Goal: Information Seeking & Learning: Learn about a topic

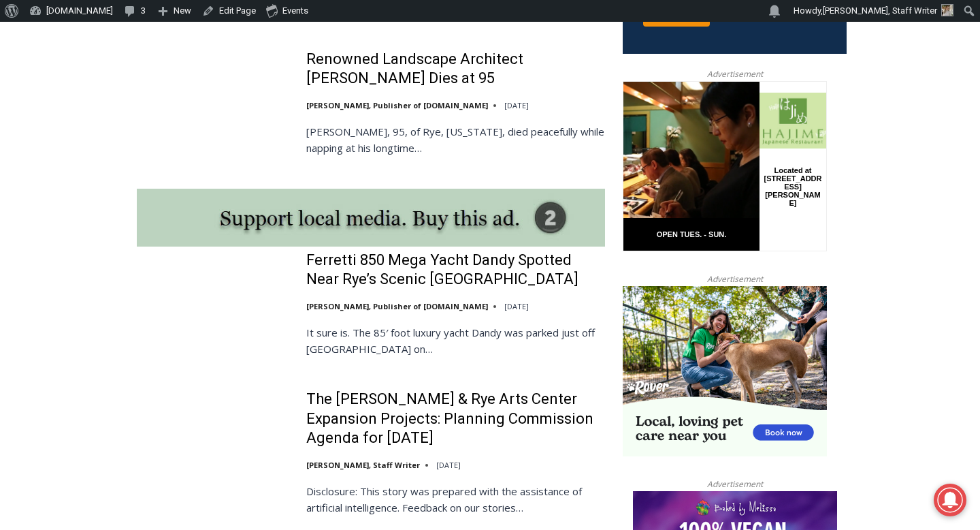
scroll to position [1247, 0]
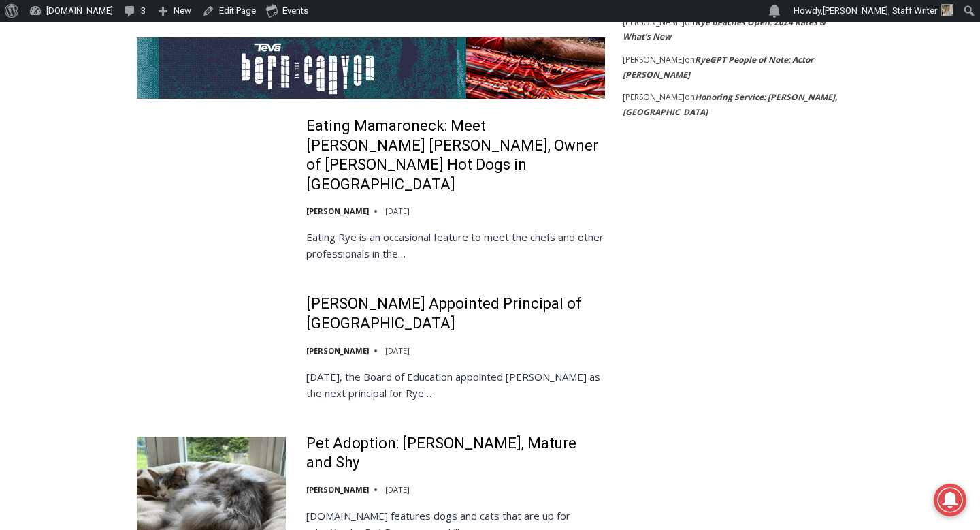
scroll to position [2688, 0]
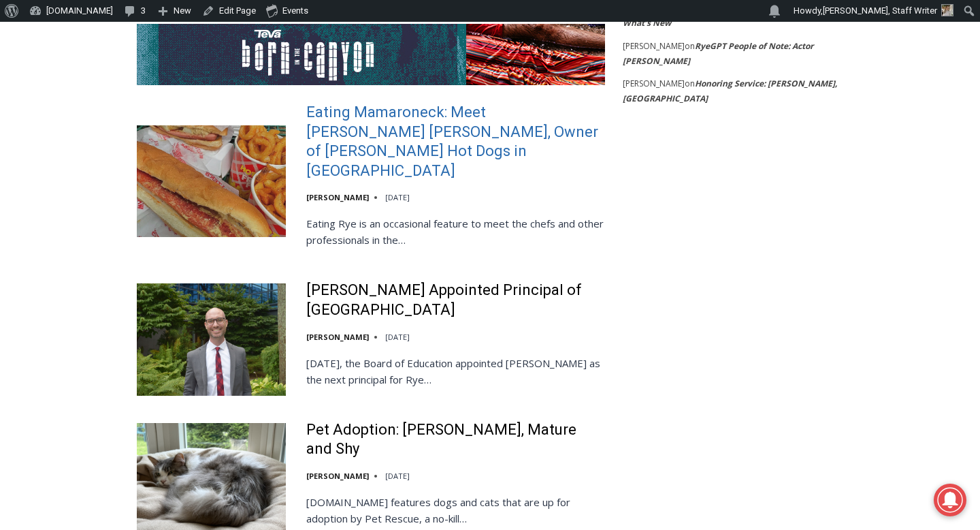
click at [387, 106] on link "Eating Mamaroneck: Meet Gene Christian Baca, Owner of Walter’s Hot Dogs in Mama…" at bounding box center [455, 142] width 299 height 78
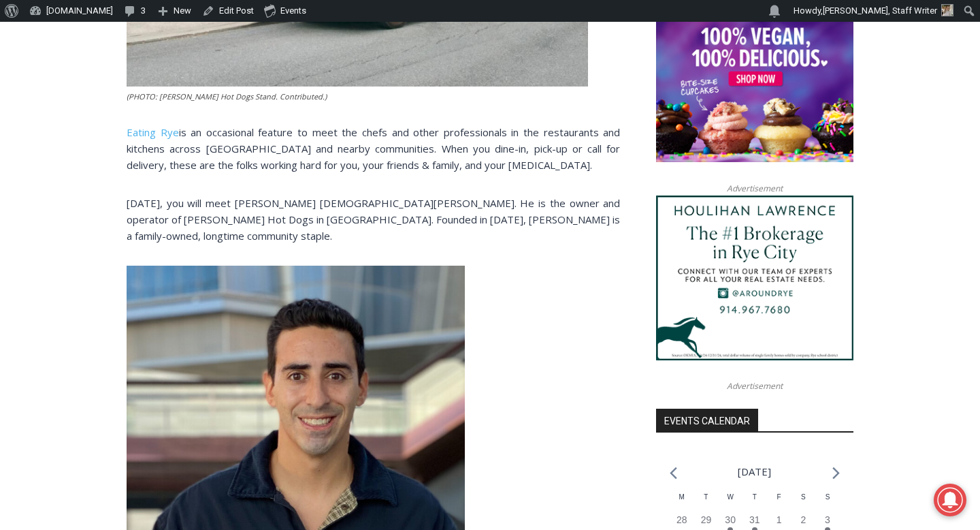
scroll to position [1053, 0]
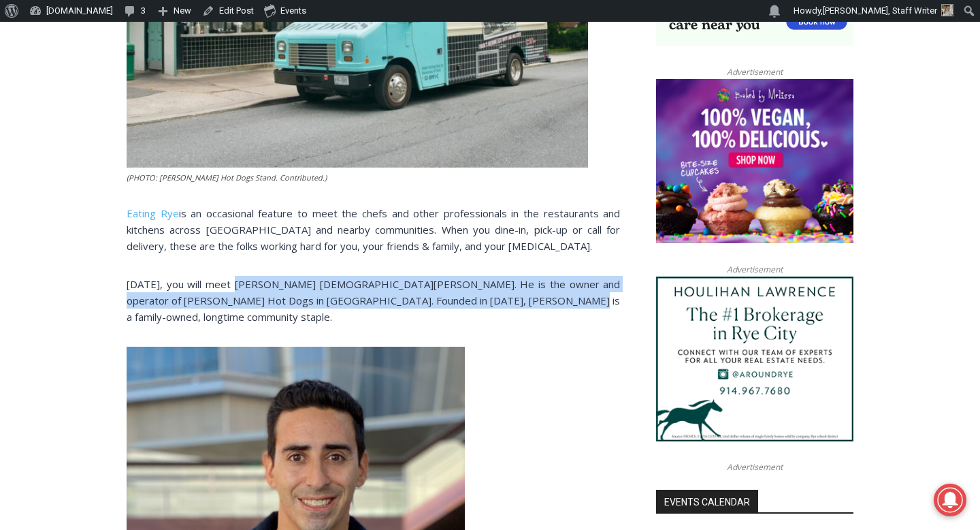
drag, startPoint x: 551, startPoint y: 278, endPoint x: 244, endPoint y: 251, distance: 307.6
click at [244, 276] on p "Today, you will meet Gene Christian Baca. He is the owner and operator of Walte…" at bounding box center [374, 300] width 494 height 49
click at [244, 277] on span "Today, you will meet Gene Christian Baca. He is the owner and operator of Walte…" at bounding box center [374, 300] width 494 height 46
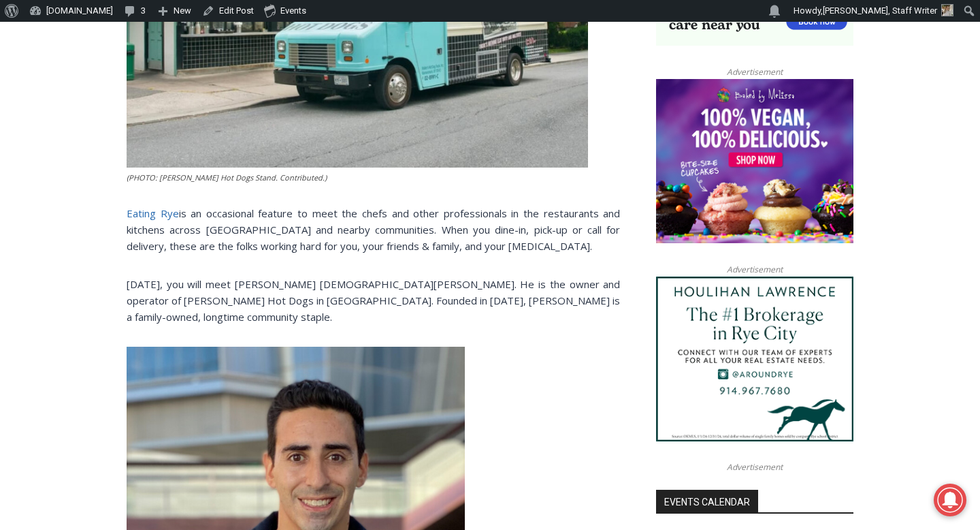
click at [149, 206] on span "Eating Rye" at bounding box center [153, 213] width 52 height 14
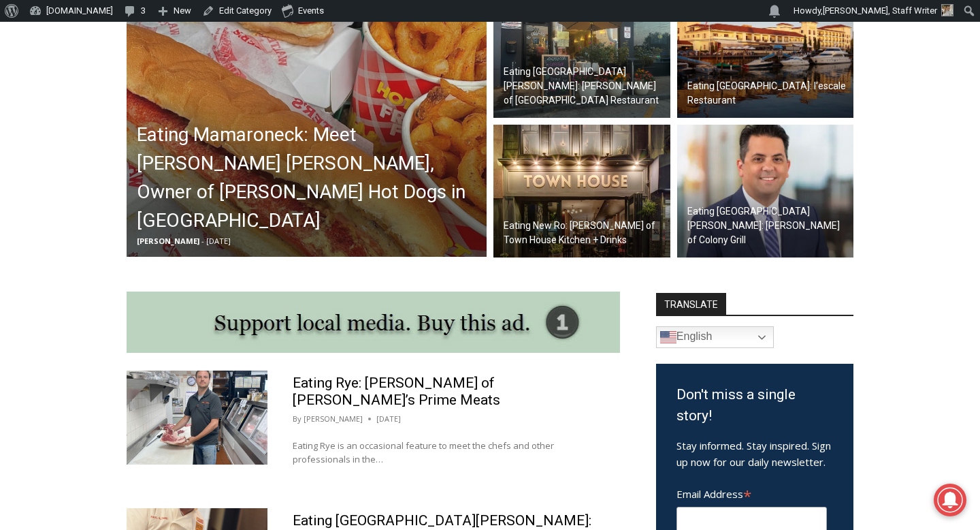
scroll to position [485, 0]
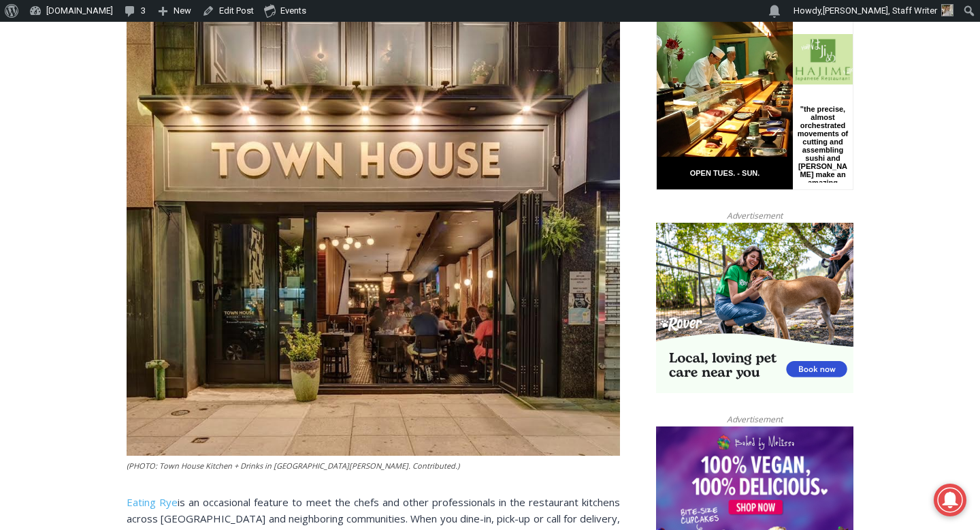
scroll to position [1106, 0]
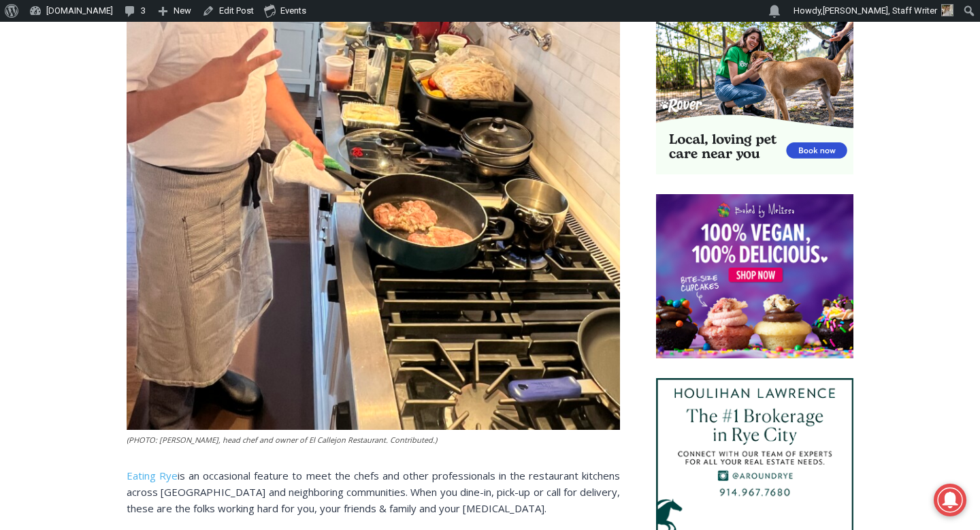
scroll to position [1097, 0]
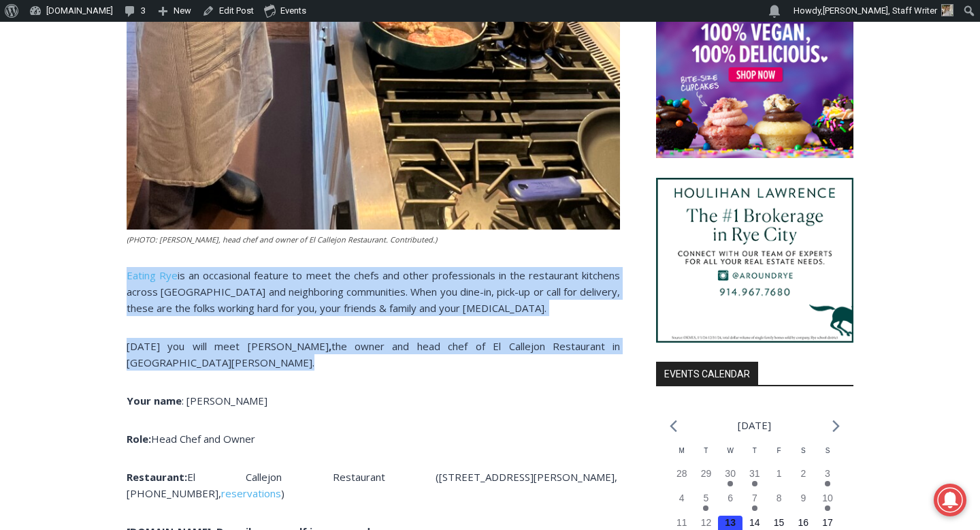
drag, startPoint x: 217, startPoint y: 331, endPoint x: 80, endPoint y: 234, distance: 168.5
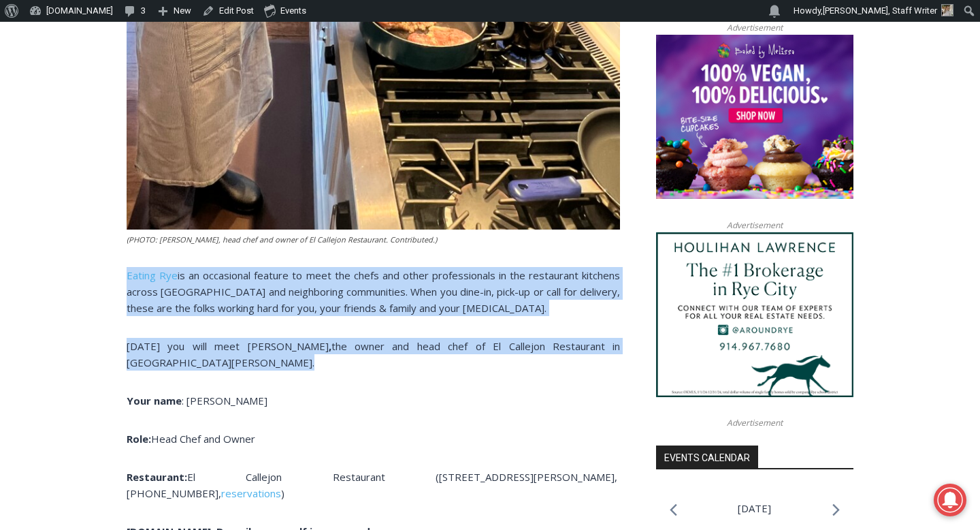
copy div "Eating Rye is an occasional feature to meet the chefs and other professionals i…"
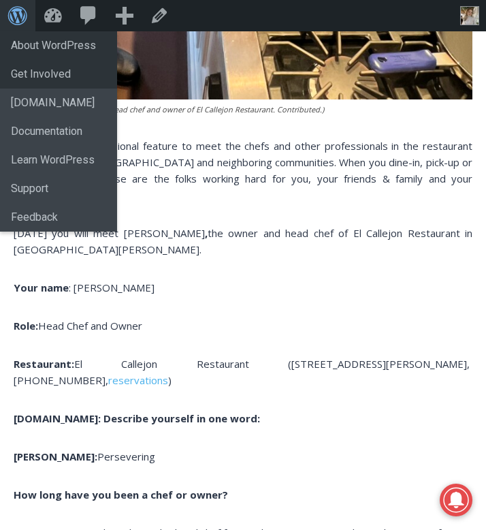
scroll to position [0, 0]
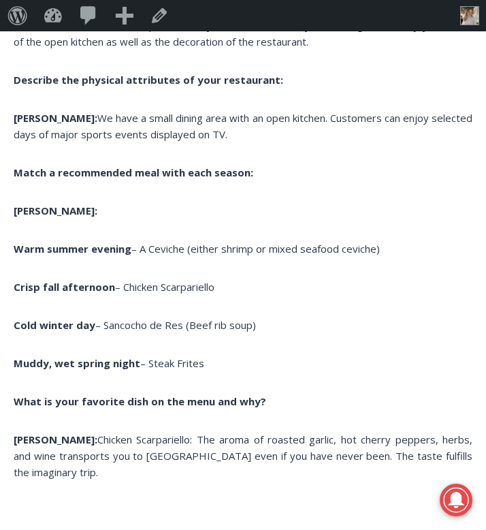
scroll to position [3318, 0]
